Goal: Find specific page/section: Find specific page/section

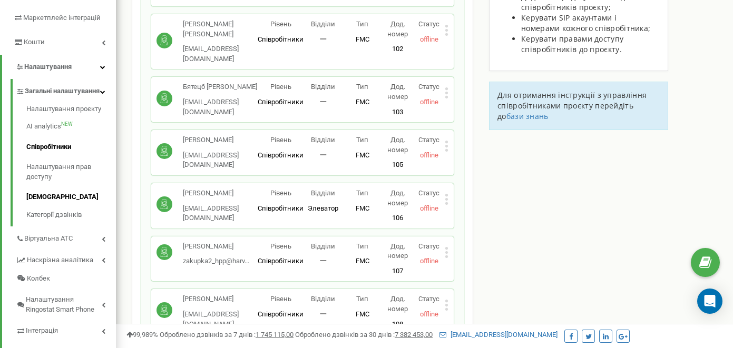
scroll to position [138, 0]
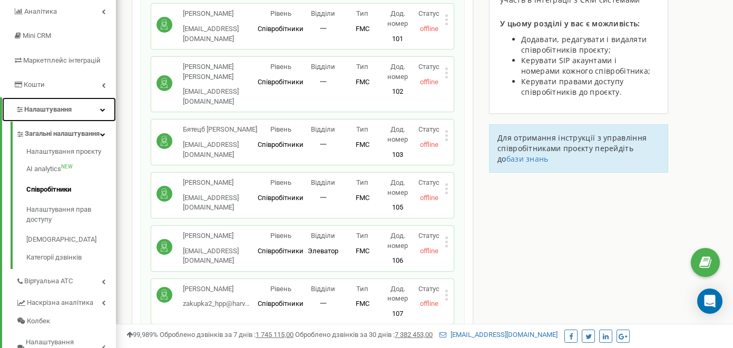
click at [99, 111] on link "Налаштування" at bounding box center [59, 109] width 114 height 25
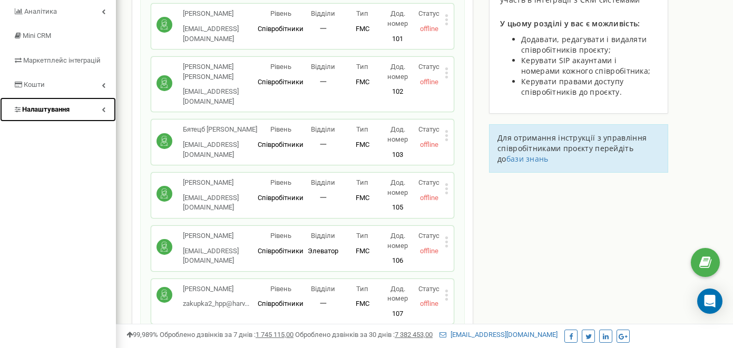
click at [99, 111] on link "Налаштування" at bounding box center [58, 109] width 116 height 25
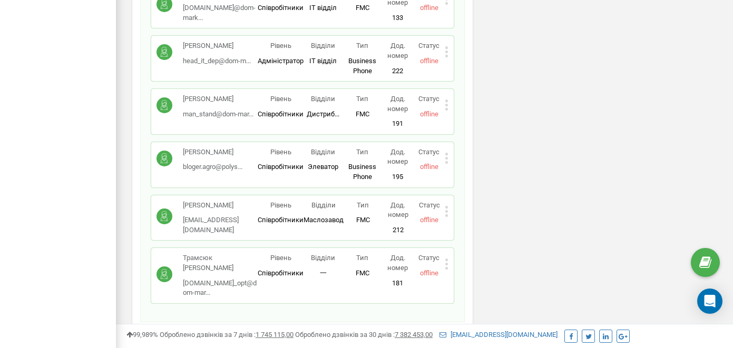
scroll to position [3925, 0]
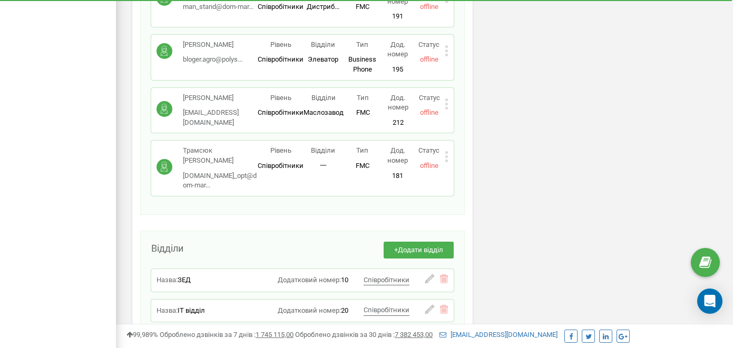
scroll to position [3980, 0]
